Goal: Obtain resource: Download file/media

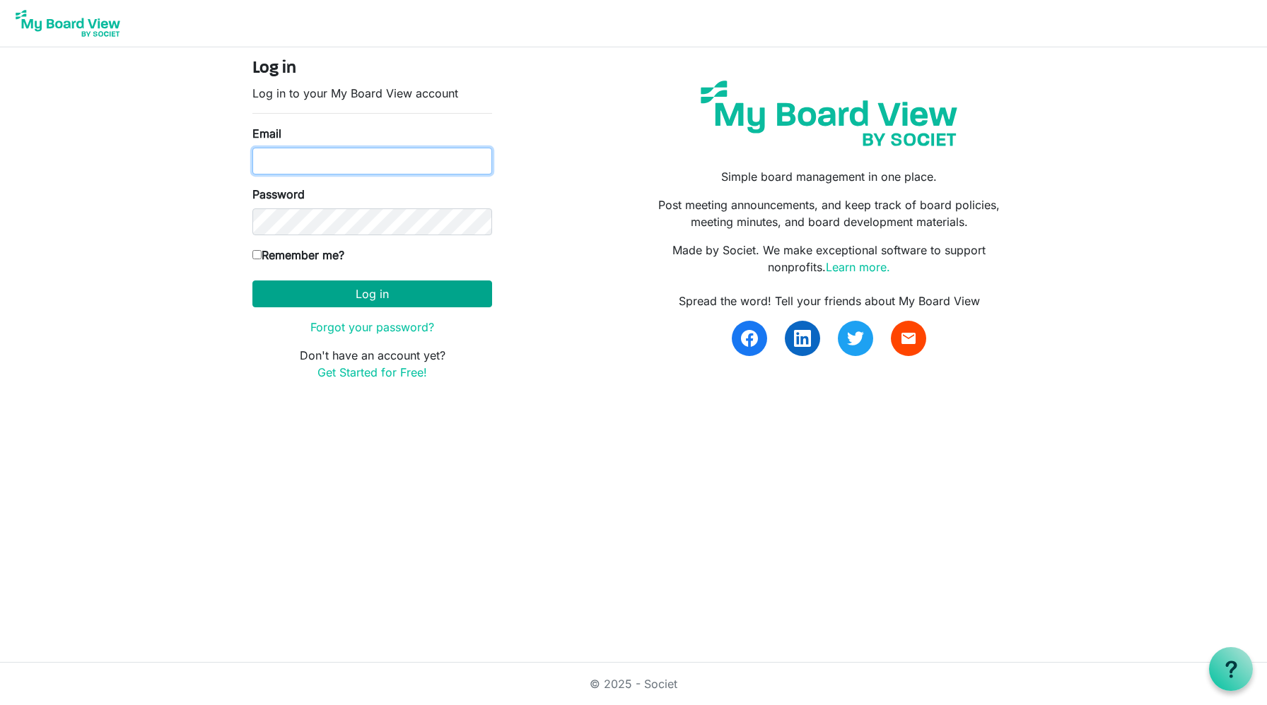
type input "atang@bvo.ca"
click at [370, 290] on button "Log in" at bounding box center [372, 294] width 240 height 27
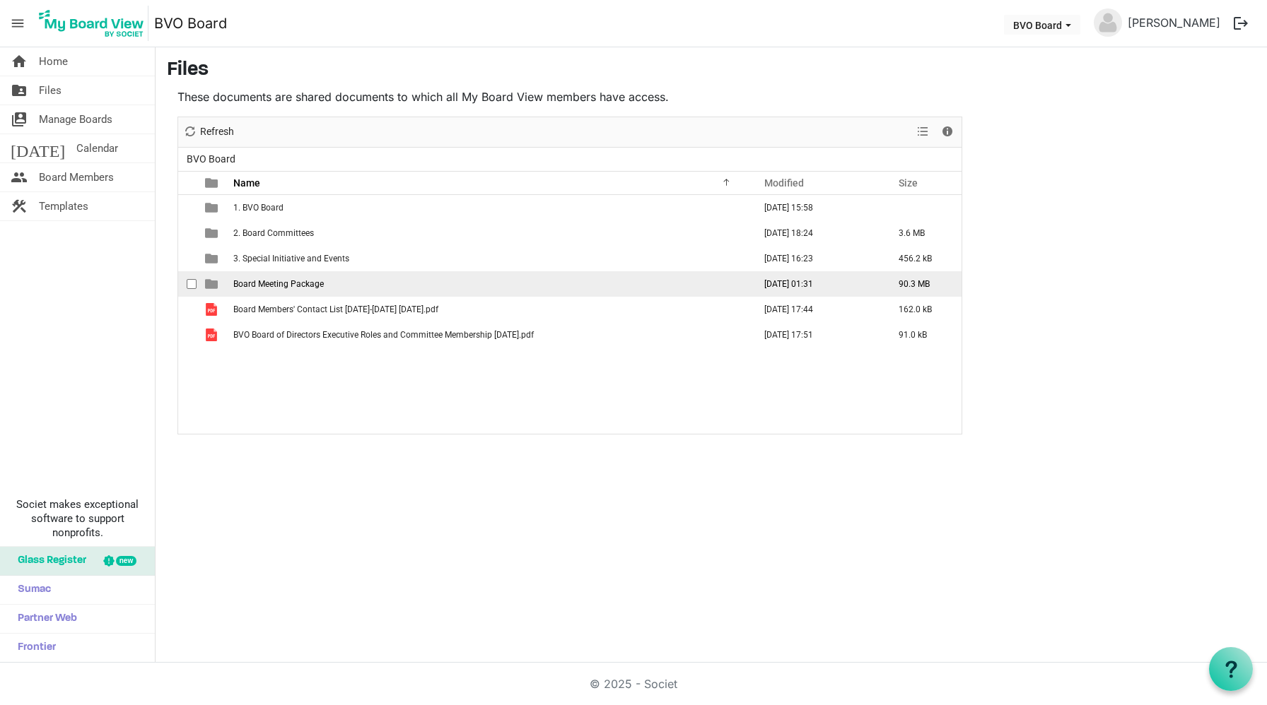
click at [278, 281] on span "Board Meeting Package" at bounding box center [278, 284] width 90 height 10
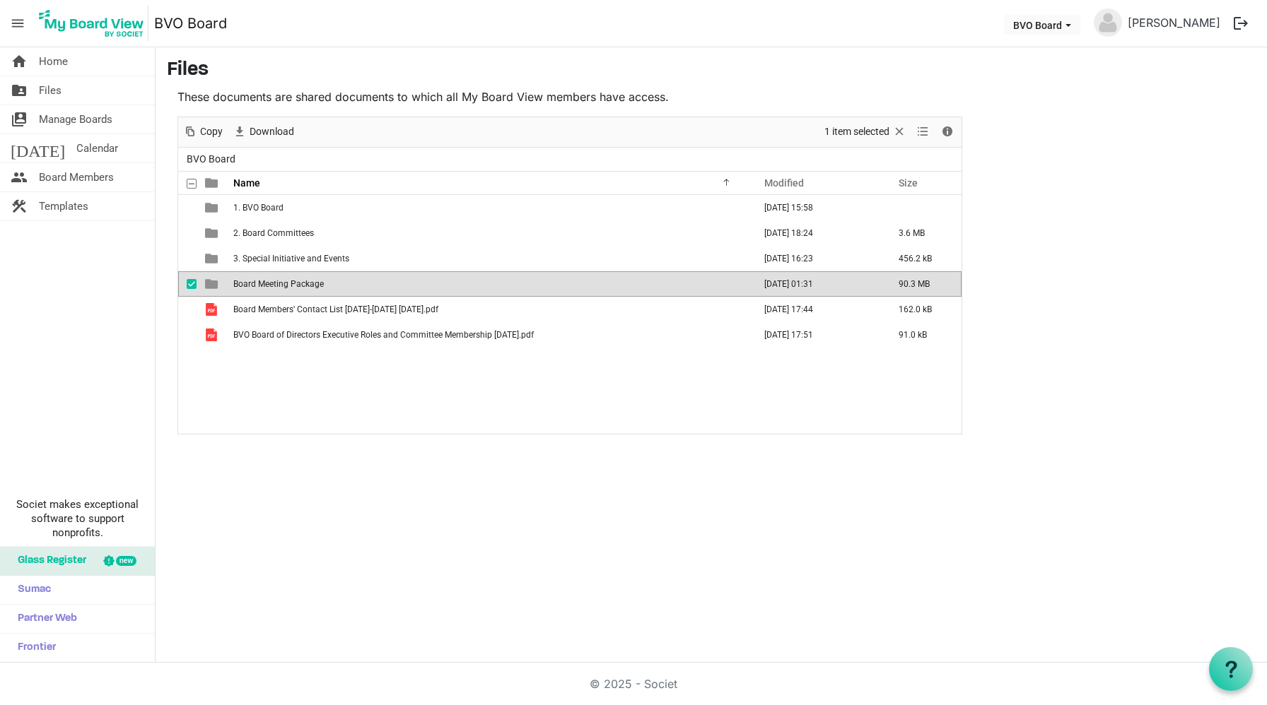
click at [278, 281] on span "Board Meeting Package" at bounding box center [278, 284] width 90 height 10
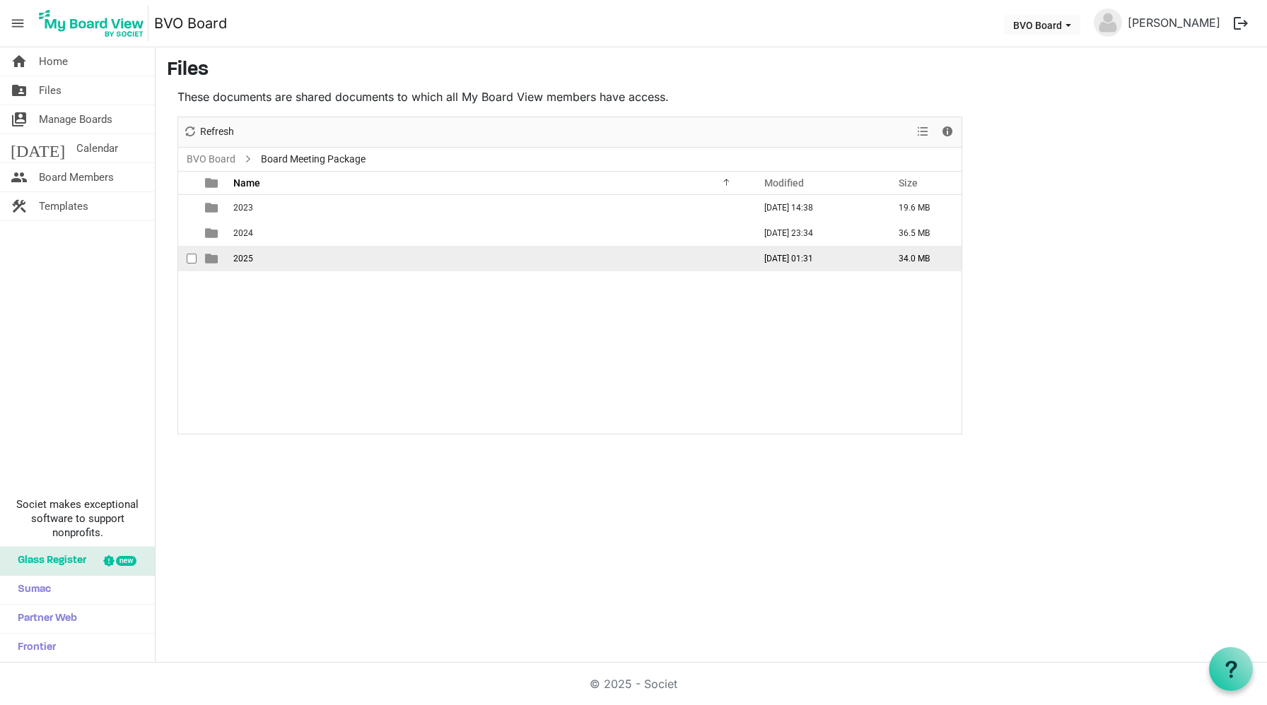
click at [241, 256] on span "2025" at bounding box center [243, 259] width 20 height 10
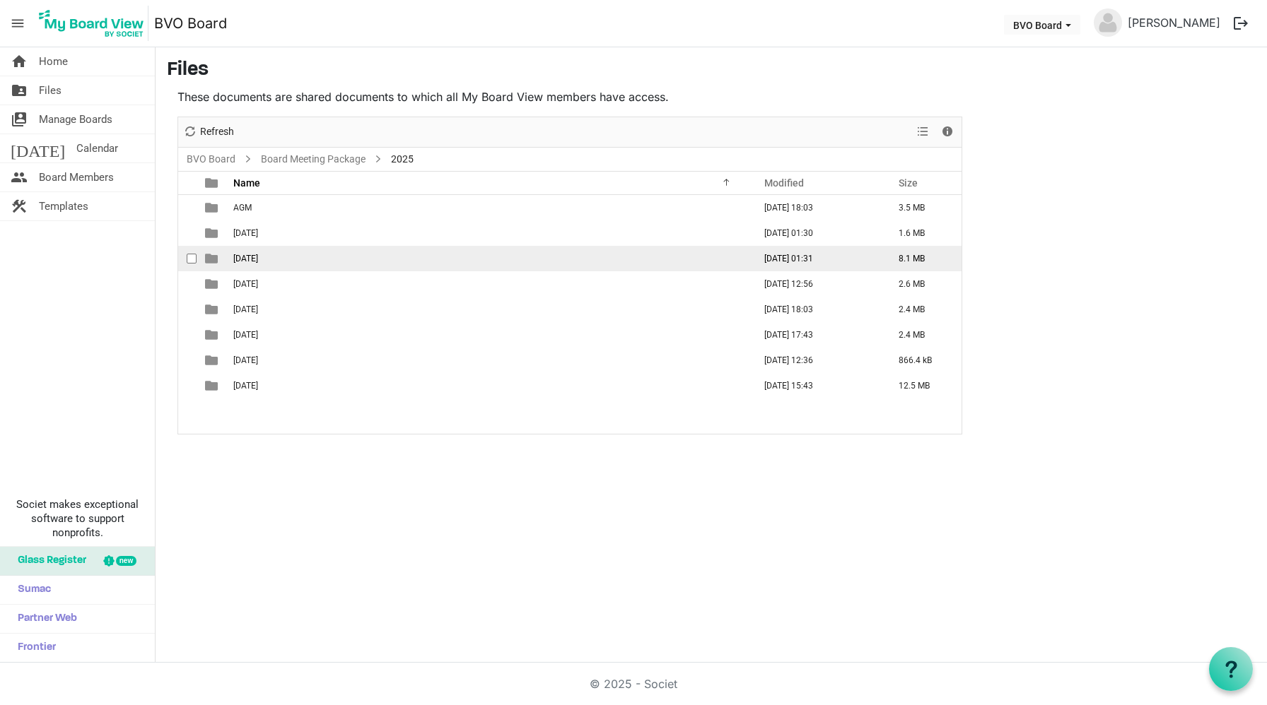
click at [258, 263] on span "[DATE]" at bounding box center [245, 259] width 25 height 10
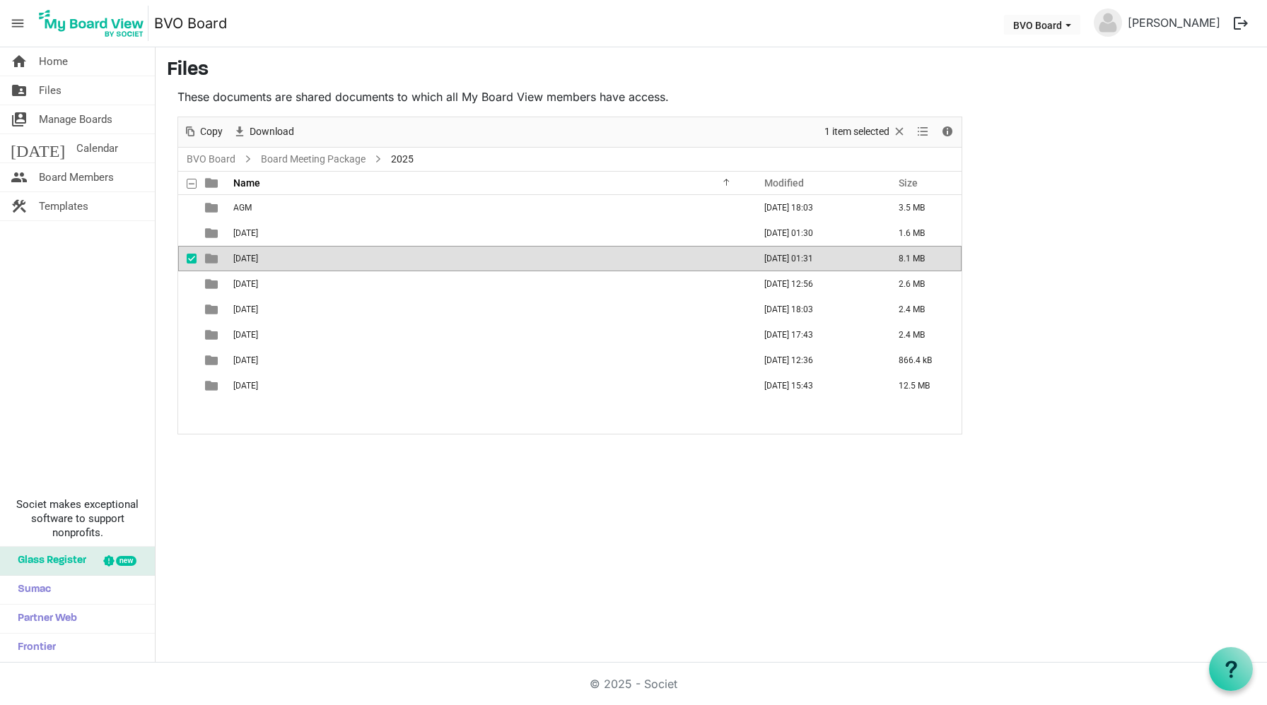
click at [258, 263] on span "[DATE]" at bounding box center [245, 259] width 25 height 10
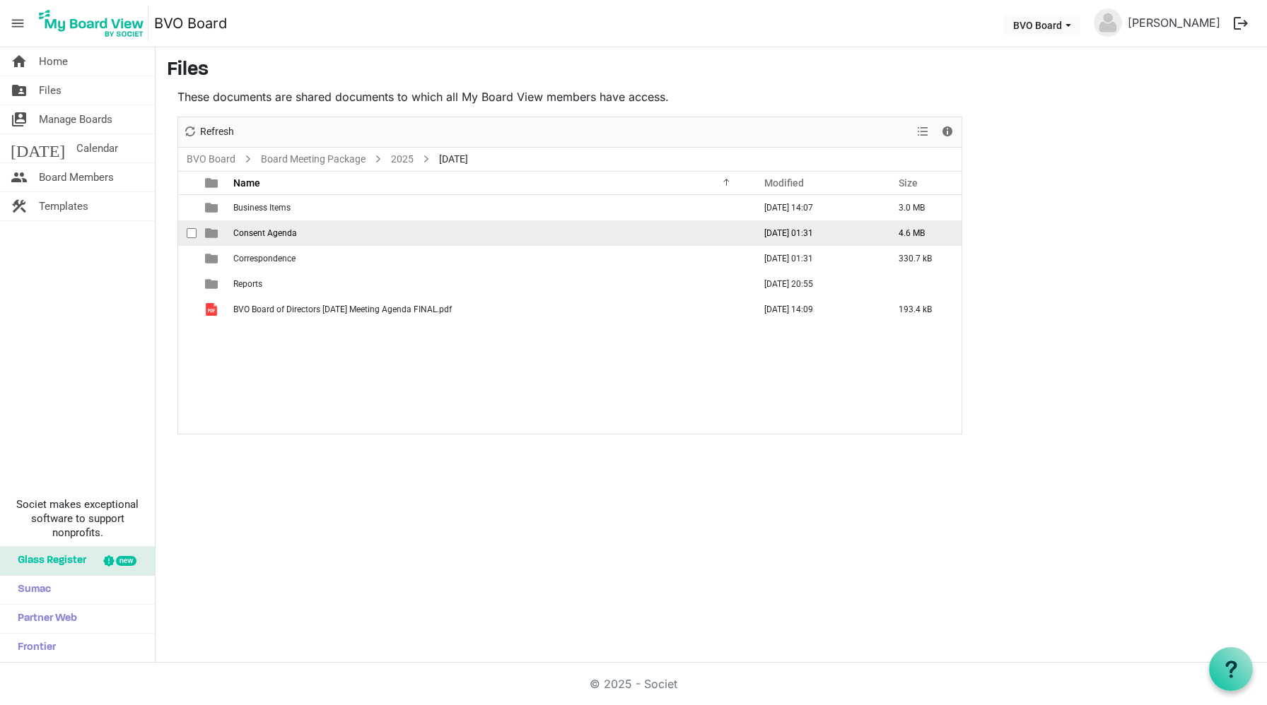
click at [259, 234] on span "Consent Agenda" at bounding box center [265, 233] width 64 height 10
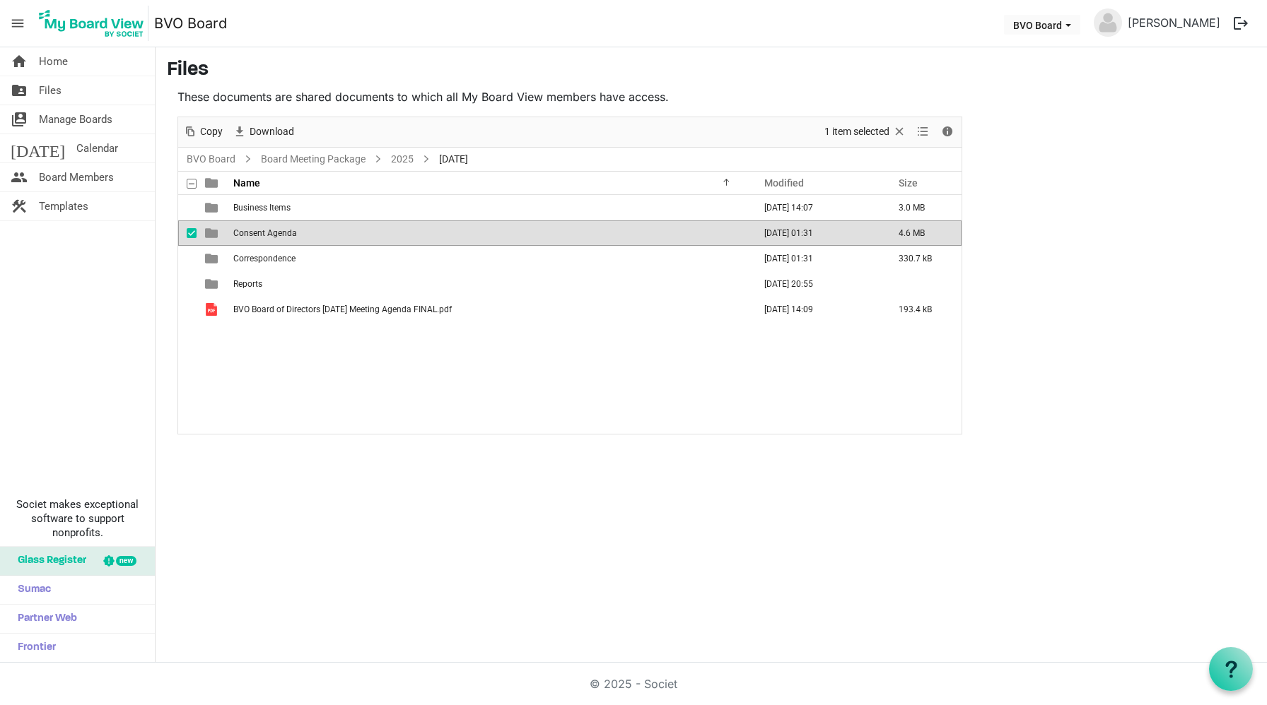
click at [259, 234] on span "Consent Agenda" at bounding box center [265, 233] width 64 height 10
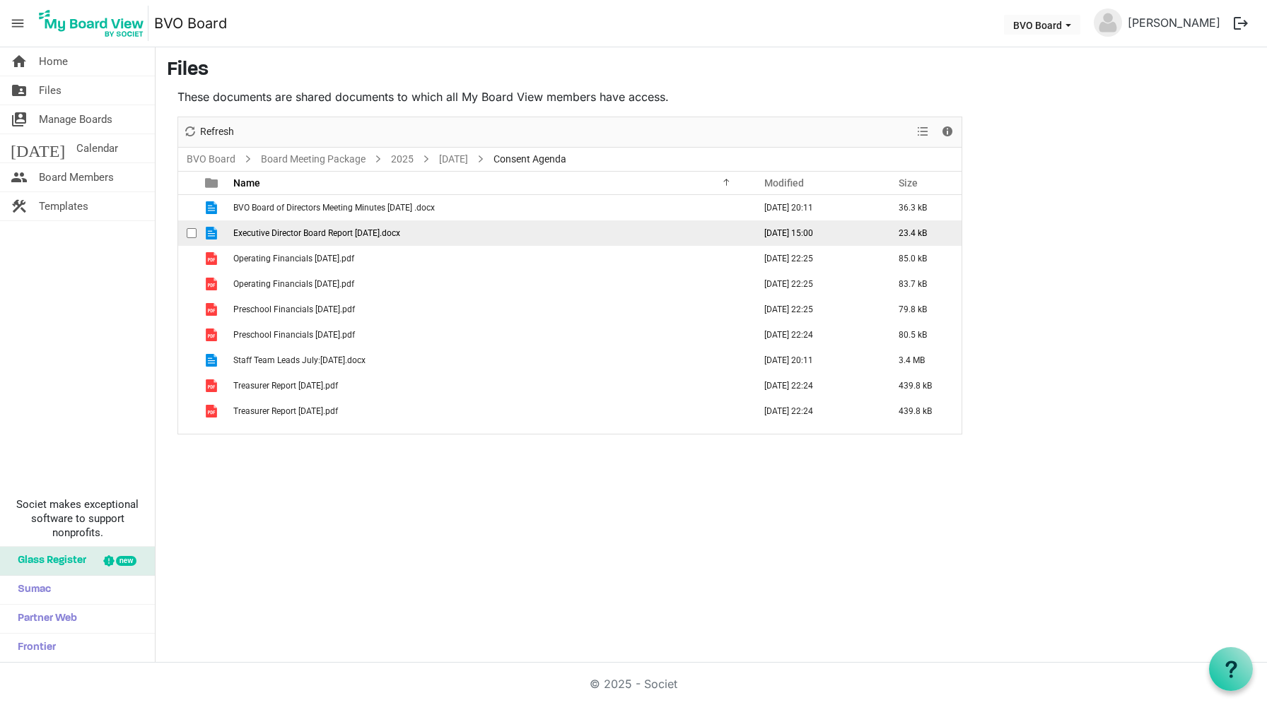
click at [324, 233] on span "Executive Director Board Report [DATE].docx" at bounding box center [316, 233] width 167 height 10
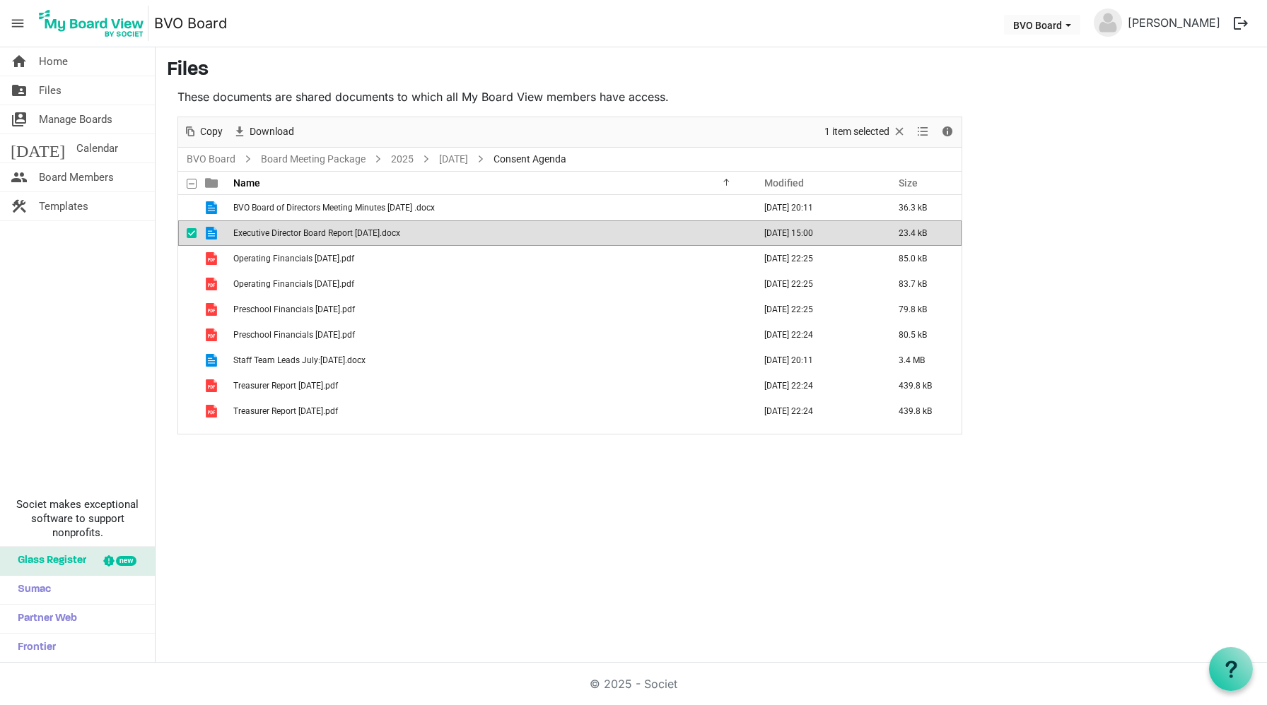
click at [324, 233] on span "Executive Director Board Report [DATE].docx" at bounding box center [316, 233] width 167 height 10
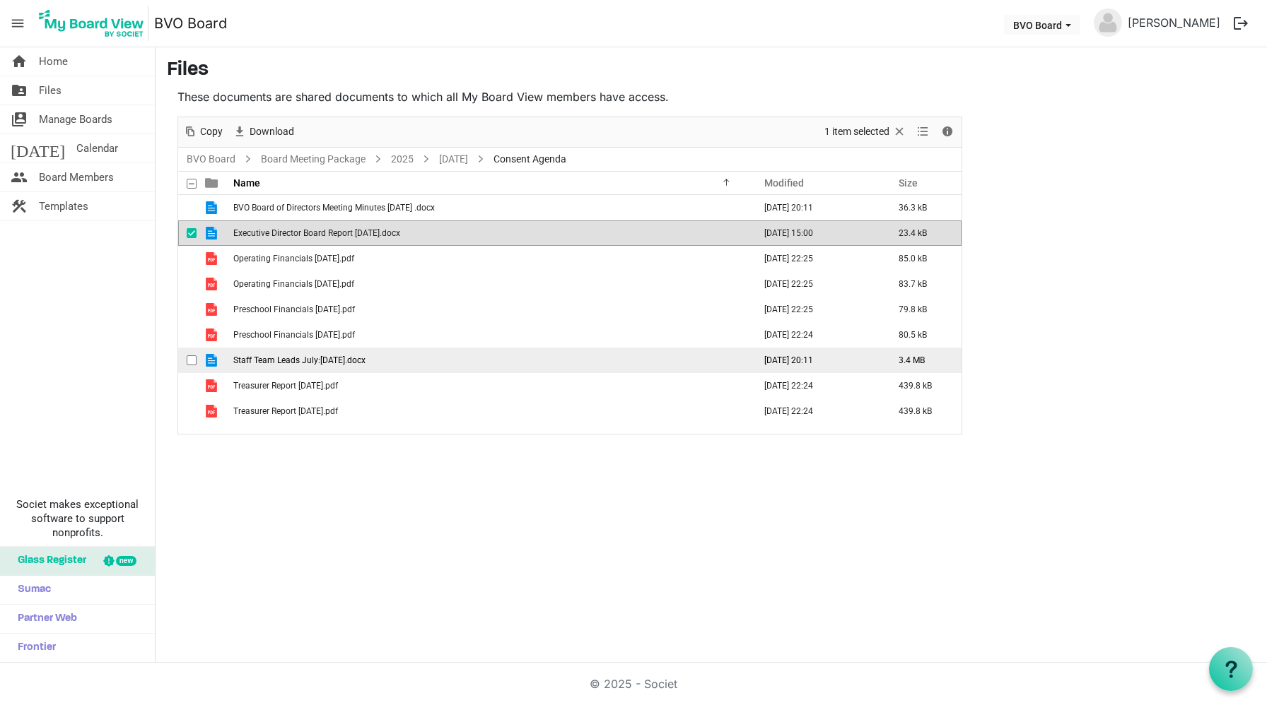
click at [278, 360] on span "Staff Team Leads July:[DATE].docx" at bounding box center [299, 361] width 132 height 10
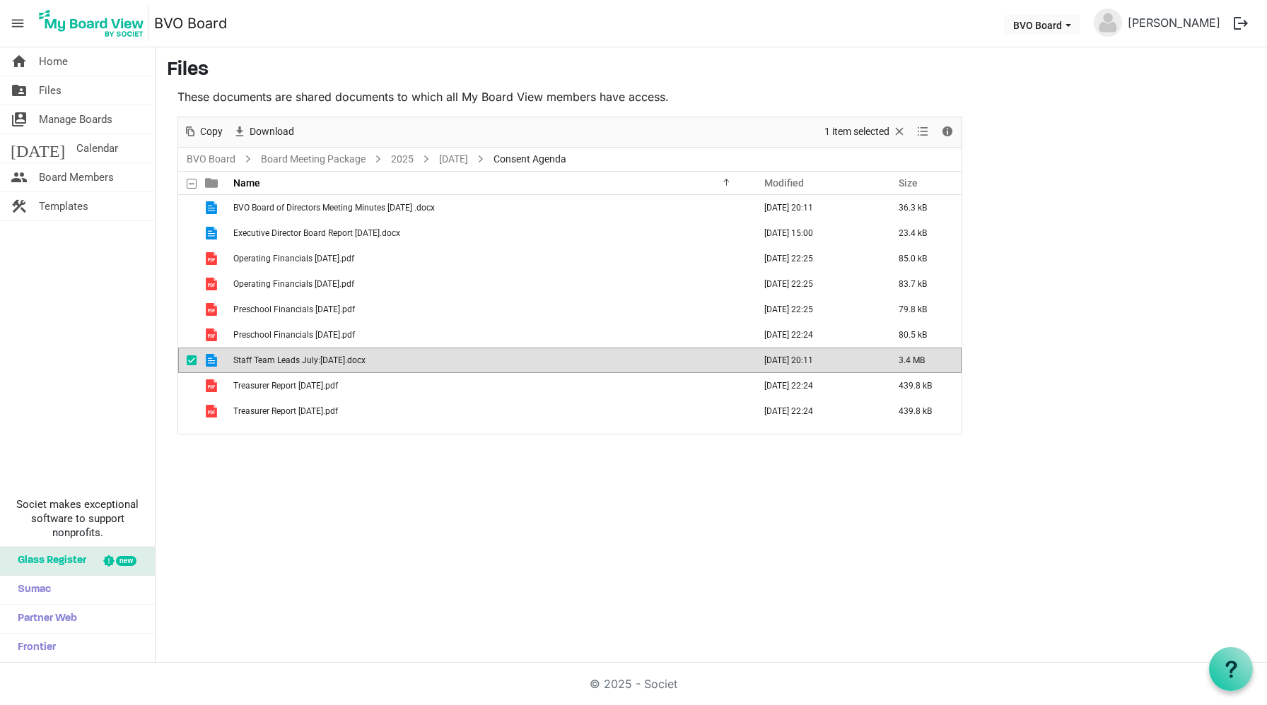
click at [278, 360] on span "Staff Team Leads July:[DATE].docx" at bounding box center [299, 361] width 132 height 10
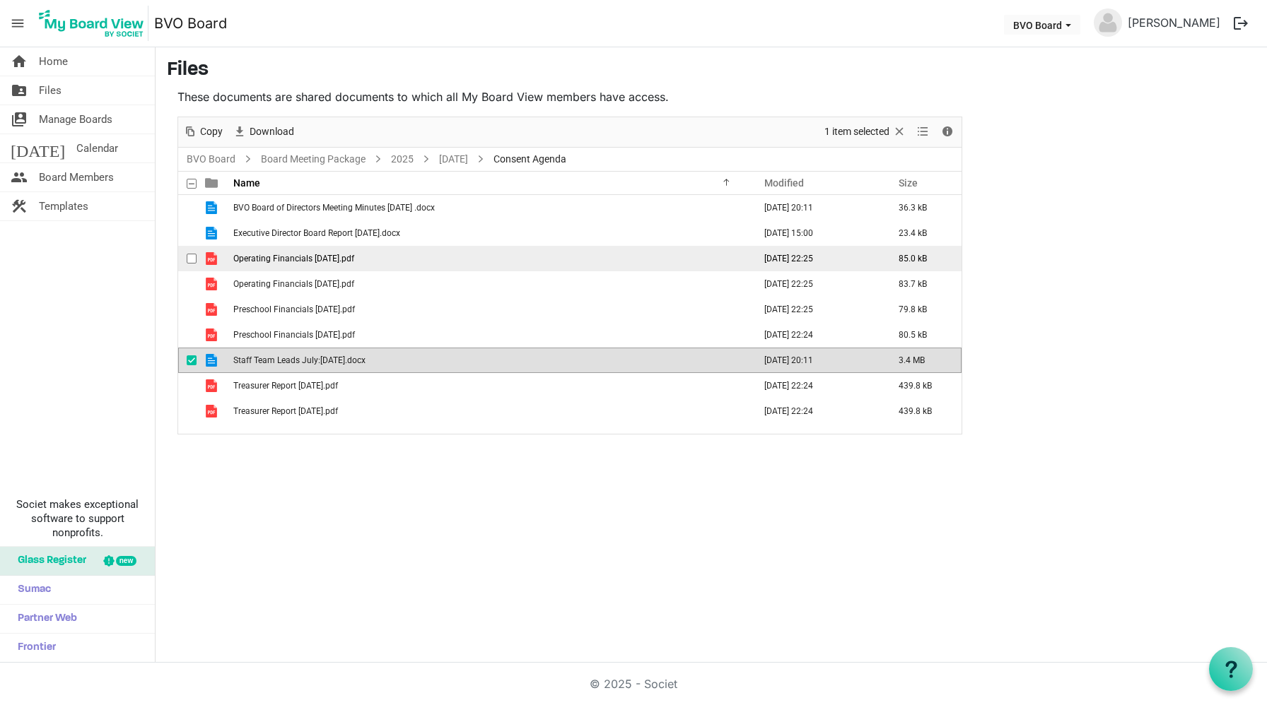
click at [277, 256] on span "Operating Financials [DATE].pdf" at bounding box center [293, 259] width 121 height 10
